Goal: Task Accomplishment & Management: Manage account settings

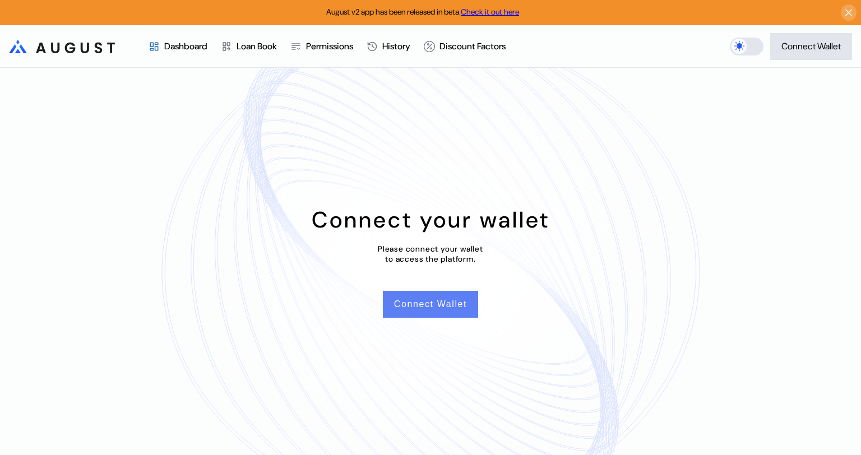
click at [420, 312] on button "Connect Wallet" at bounding box center [430, 304] width 95 height 27
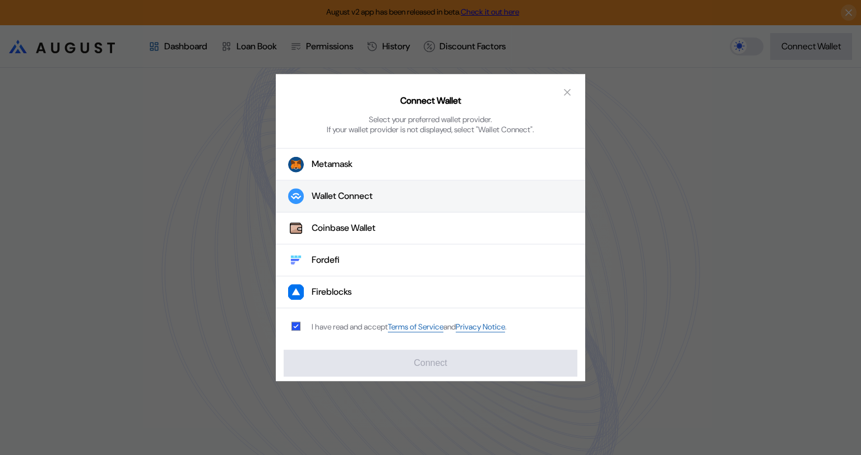
click at [347, 195] on div "Wallet Connect" at bounding box center [342, 197] width 61 height 12
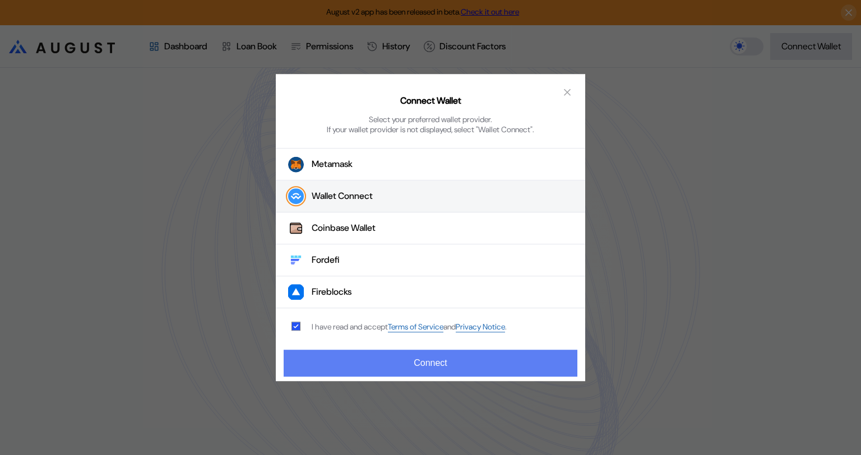
drag, startPoint x: 406, startPoint y: 362, endPoint x: 425, endPoint y: 355, distance: 20.2
click at [407, 362] on button "Connect" at bounding box center [431, 363] width 294 height 27
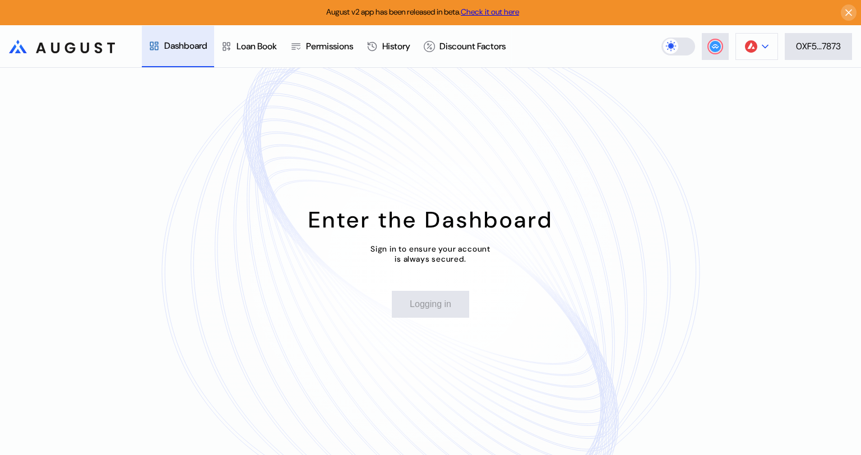
click at [769, 45] on button at bounding box center [756, 46] width 43 height 27
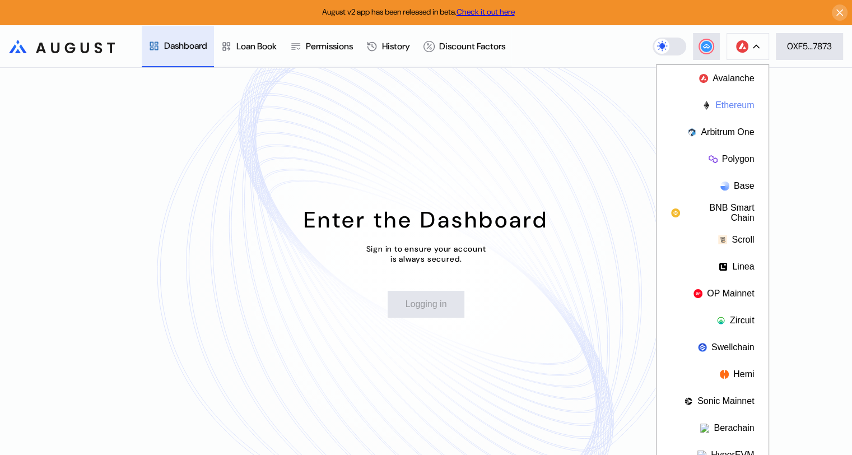
click at [735, 102] on button "Ethereum" at bounding box center [713, 105] width 112 height 27
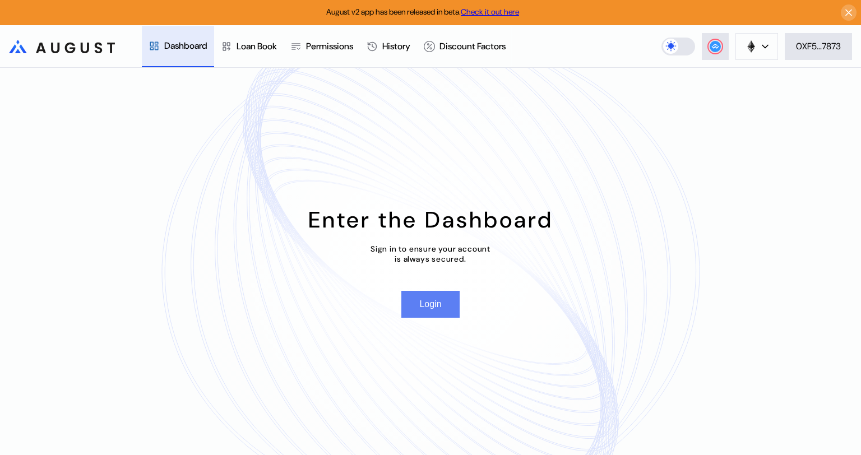
click at [449, 297] on button "Login" at bounding box center [430, 304] width 58 height 27
click at [446, 310] on button "Login" at bounding box center [430, 304] width 58 height 27
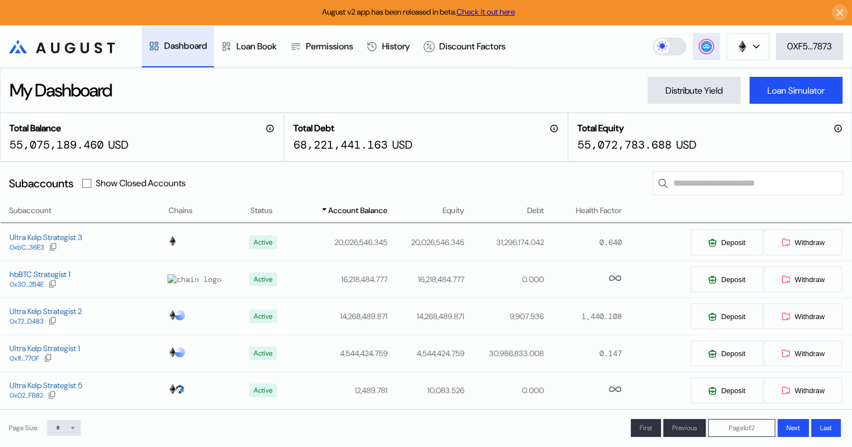
click at [707, 49] on circle at bounding box center [706, 46] width 11 height 11
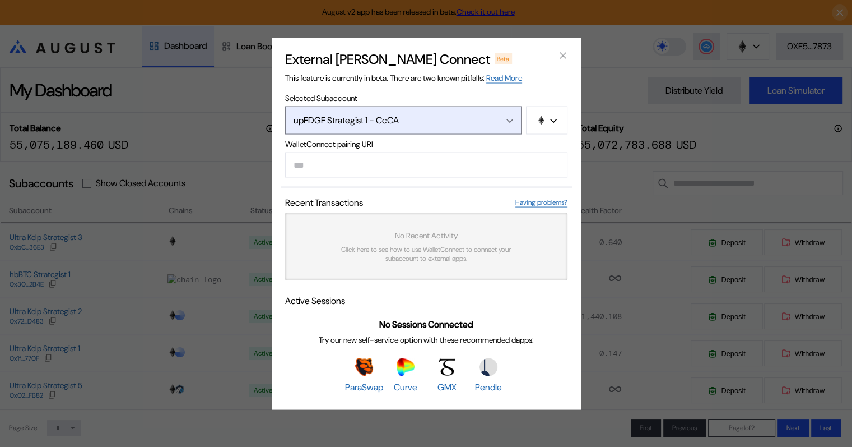
click at [431, 117] on div "upEDGE Strategist 1 - CcCA" at bounding box center [392, 120] width 196 height 12
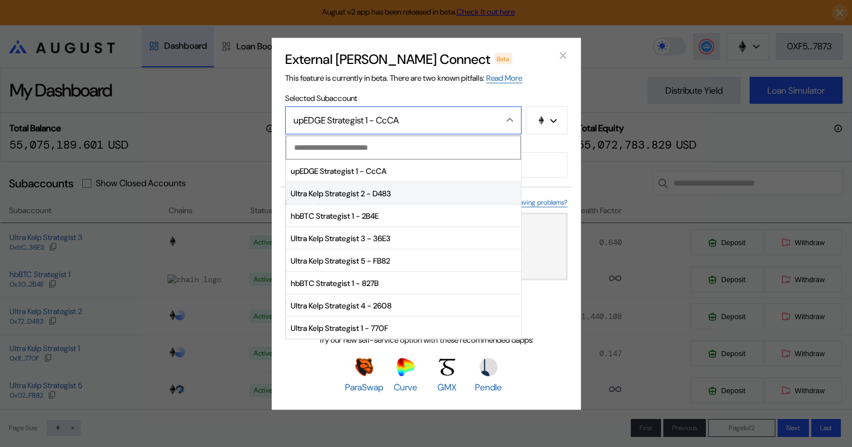
click at [379, 191] on span "Ultra Kelp Strategist 2 - D483" at bounding box center [403, 193] width 235 height 22
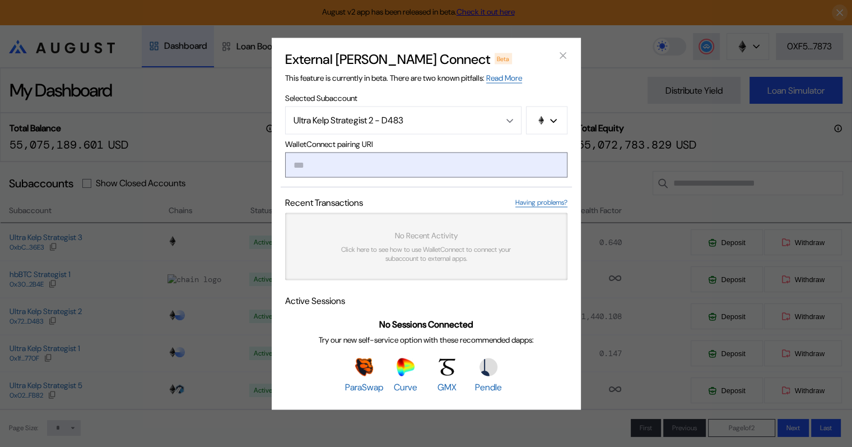
click at [363, 165] on input "modal" at bounding box center [426, 164] width 282 height 25
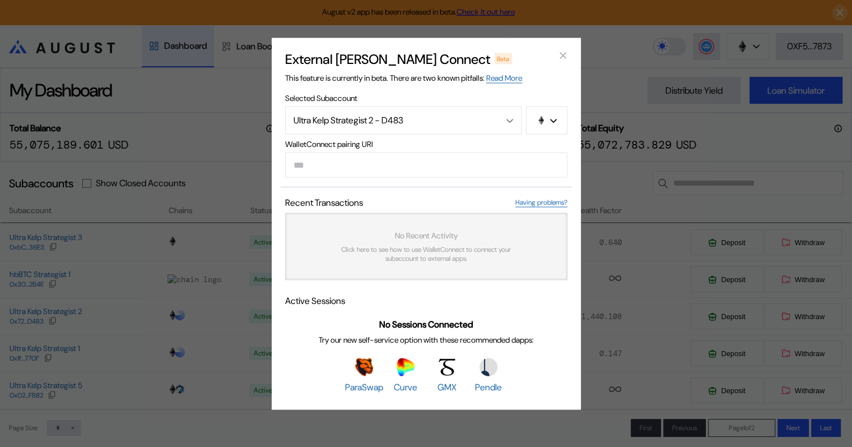
paste input "**********"
type input "**********"
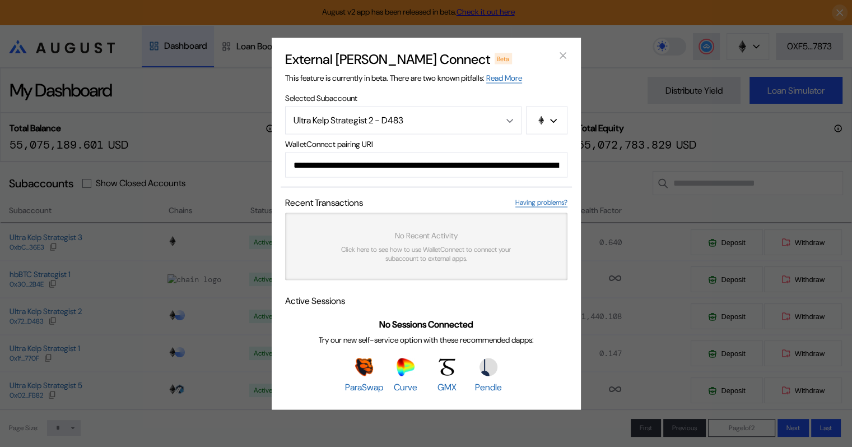
scroll to position [0, 685]
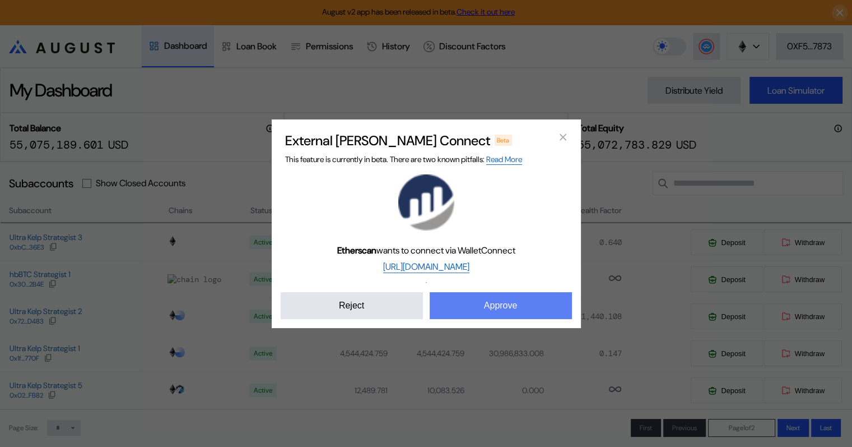
click at [513, 303] on button "Approve" at bounding box center [501, 305] width 142 height 27
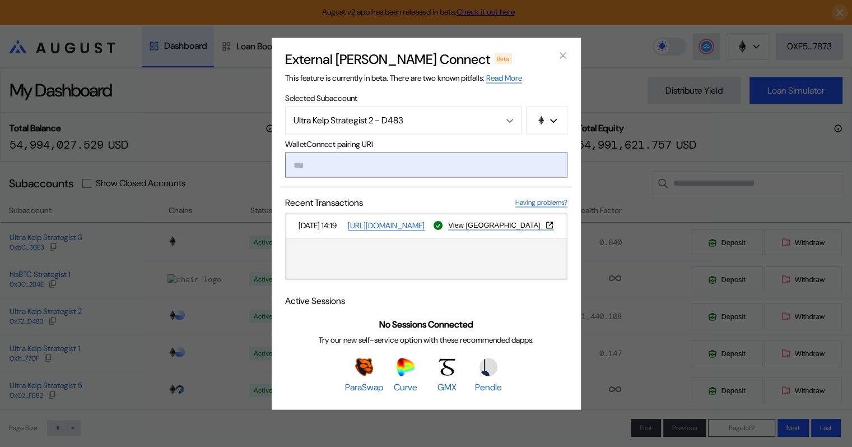
click at [390, 153] on input "modal" at bounding box center [426, 164] width 282 height 25
type input "**********"
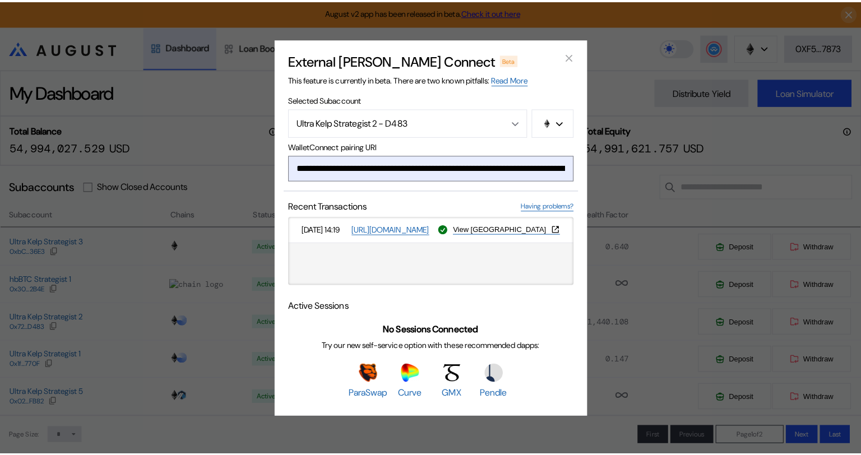
scroll to position [0, 671]
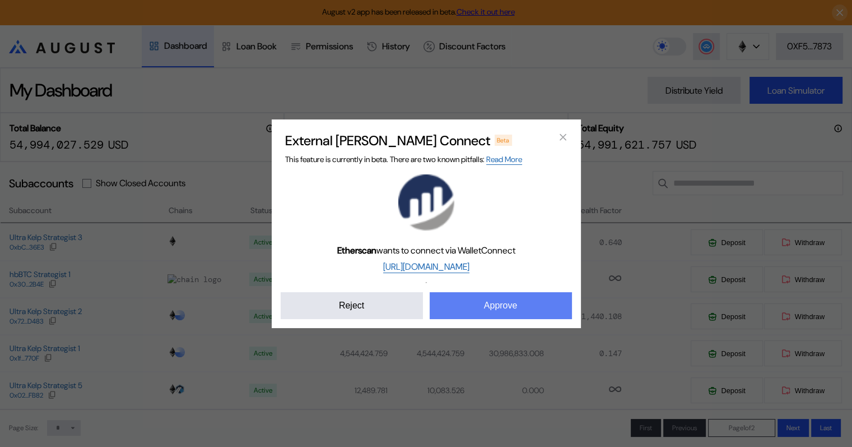
click at [505, 309] on button "Approve" at bounding box center [501, 305] width 142 height 27
